Goal: Navigation & Orientation: Find specific page/section

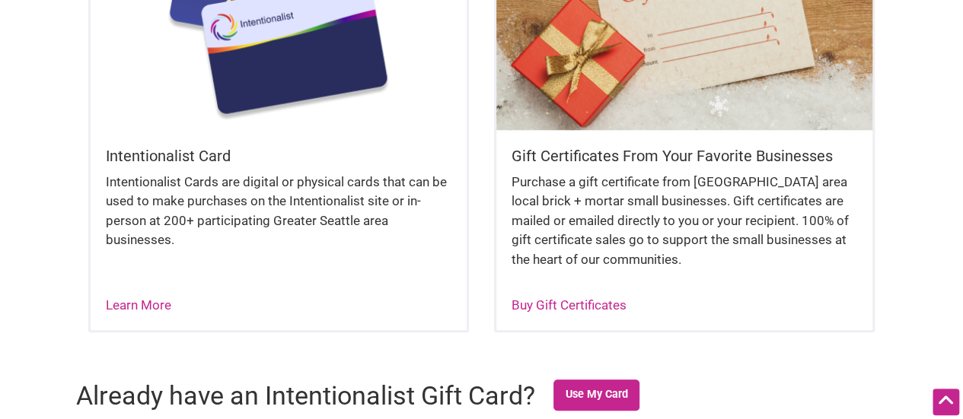
scroll to position [609, 0]
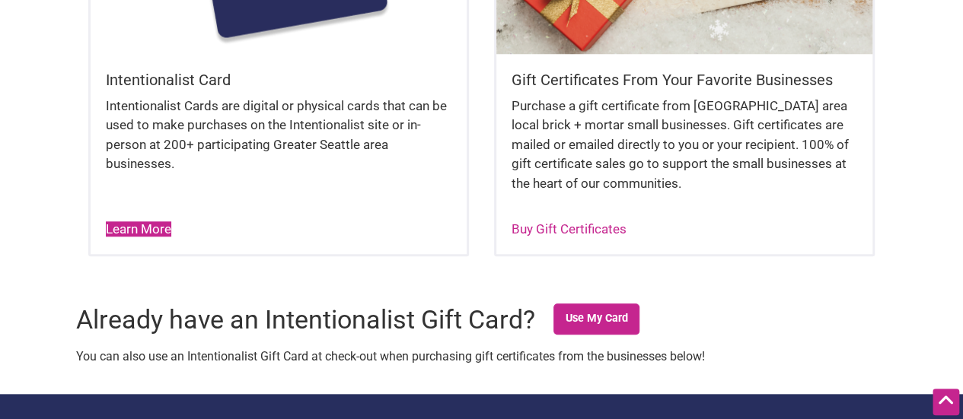
click at [145, 232] on link "Learn More" at bounding box center [138, 229] width 65 height 15
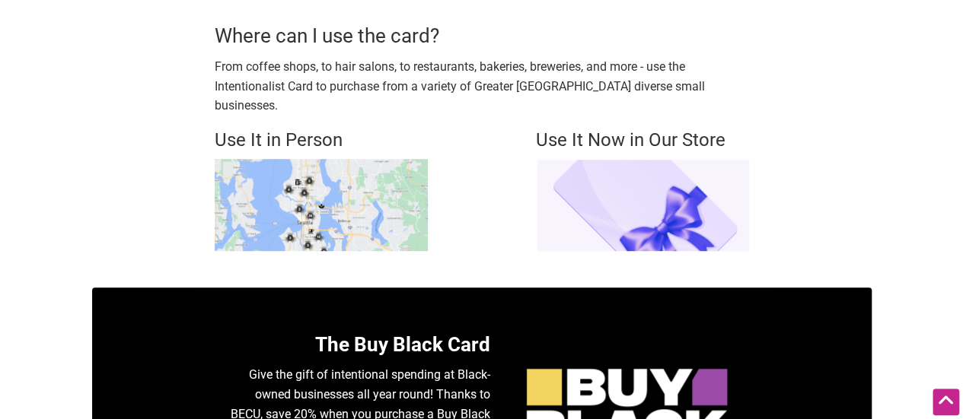
scroll to position [457, 0]
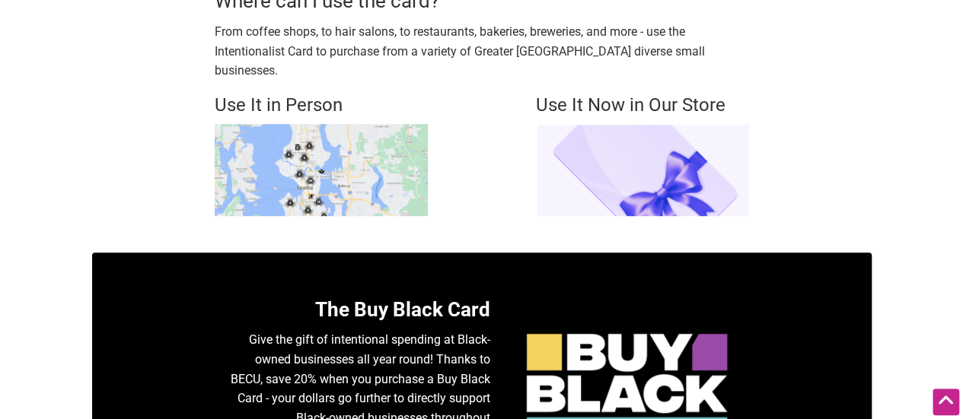
click at [375, 134] on img at bounding box center [321, 170] width 213 height 92
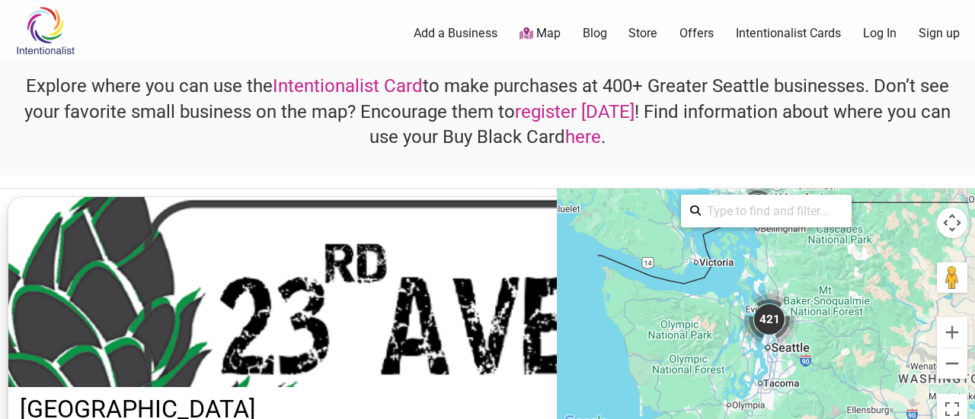
click at [428, 164] on p at bounding box center [487, 167] width 949 height 20
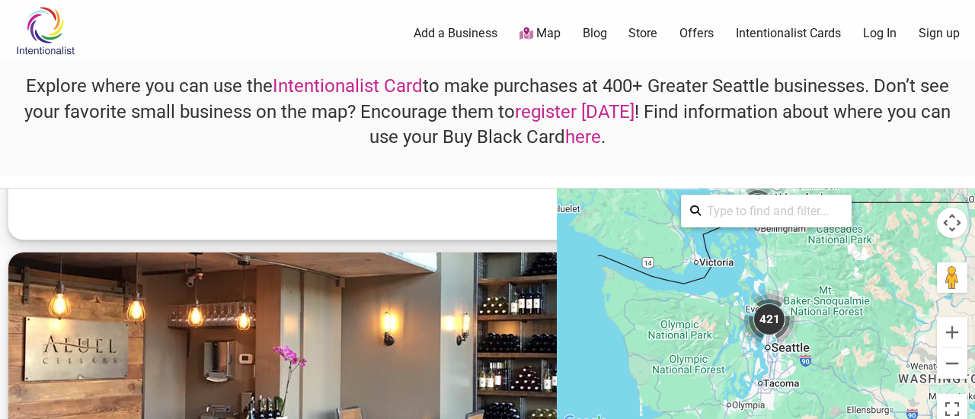
scroll to position [1827, 0]
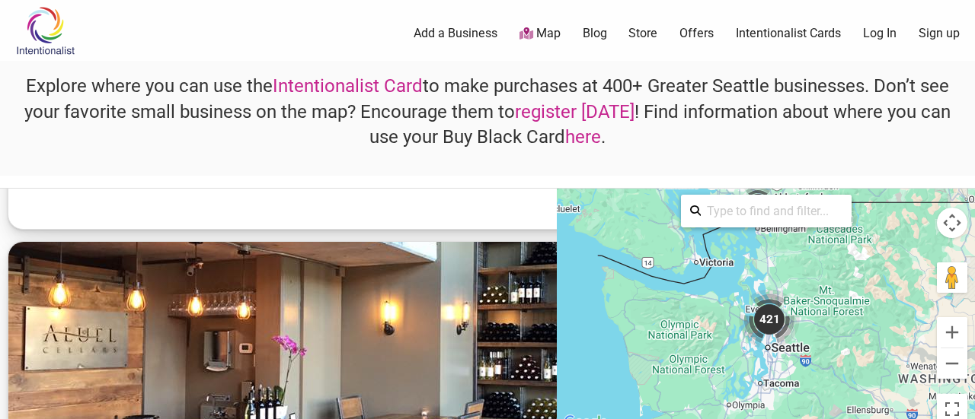
click at [576, 142] on link "here" at bounding box center [583, 136] width 36 height 21
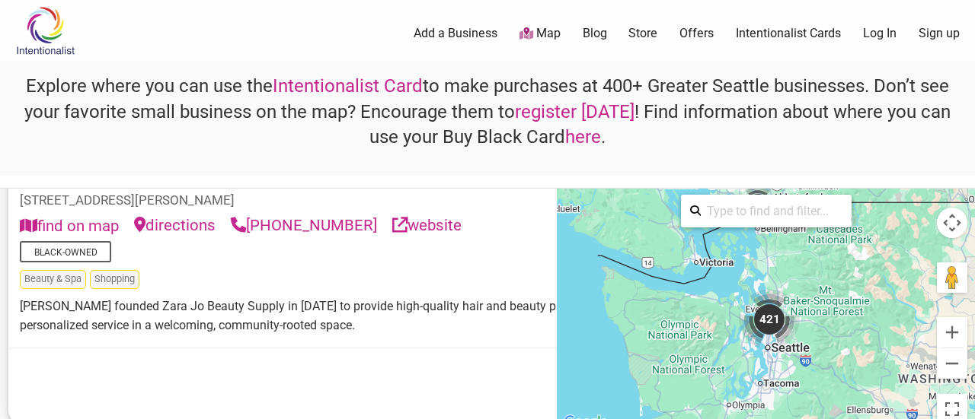
scroll to position [105543, 0]
